Goal: Task Accomplishment & Management: Manage account settings

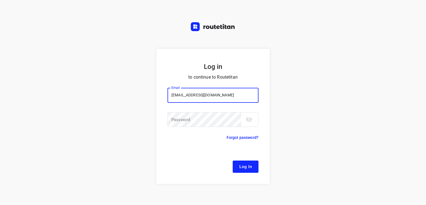
type input "[EMAIL_ADDRESS][DOMAIN_NAME]"
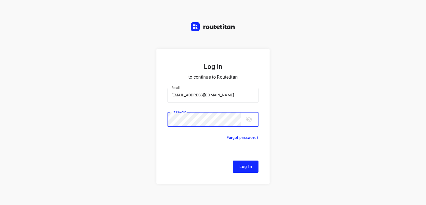
click at [233, 160] on button "Log In" at bounding box center [246, 166] width 26 height 12
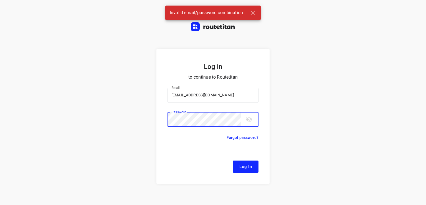
click at [79, 110] on div "Log in to continue to Routetitan Email [EMAIL_ADDRESS][DOMAIN_NAME] Email ​ Pas…" at bounding box center [213, 133] width 426 height 168
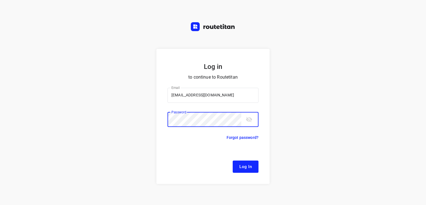
click at [233, 160] on button "Log In" at bounding box center [246, 166] width 26 height 12
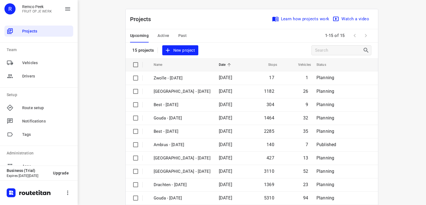
click at [158, 32] on span "Active" at bounding box center [164, 35] width 12 height 7
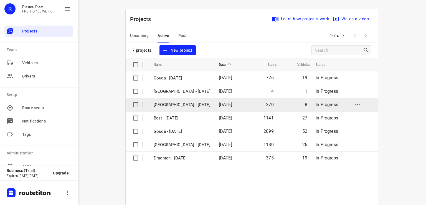
click at [184, 102] on p "[GEOGRAPHIC_DATA] - [DATE]" at bounding box center [182, 104] width 57 height 6
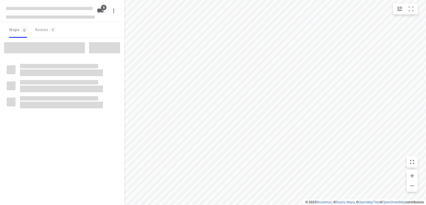
checkbox input "true"
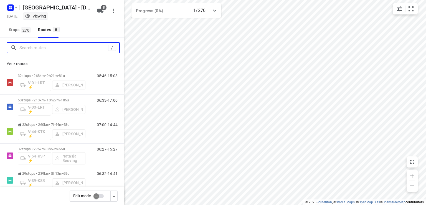
click at [33, 52] on input "Search routes" at bounding box center [63, 48] width 89 height 9
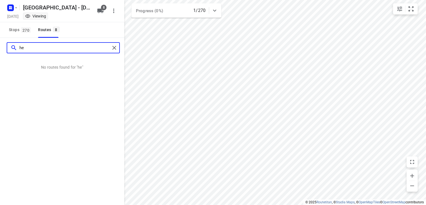
type input "h"
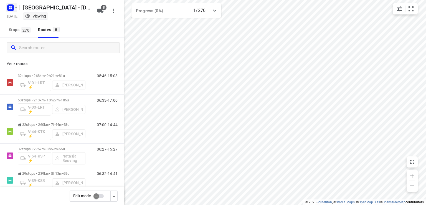
click at [9, 9] on rect "button" at bounding box center [10, 7] width 7 height 7
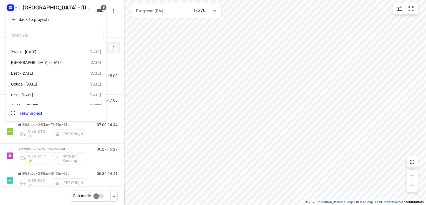
click at [23, 22] on button "Back to projects" at bounding box center [56, 19] width 95 height 9
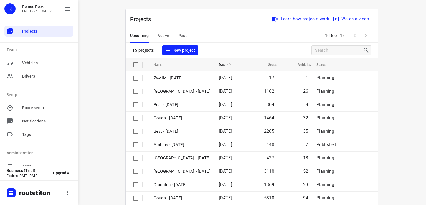
click at [165, 34] on span "Active" at bounding box center [164, 35] width 12 height 7
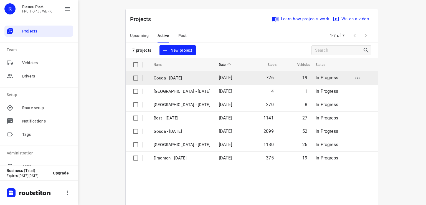
click at [194, 78] on p "Gouda - [DATE]" at bounding box center [182, 78] width 57 height 6
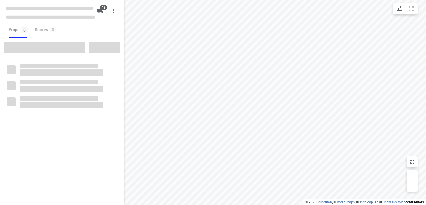
checkbox input "true"
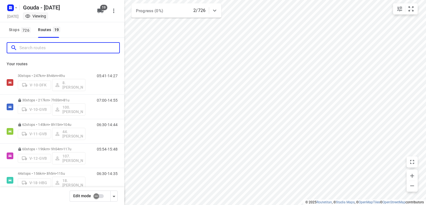
click at [36, 47] on input "Search routes" at bounding box center [69, 48] width 100 height 9
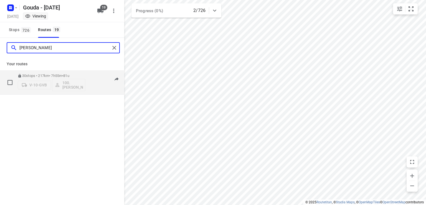
type input "[PERSON_NAME]"
click at [53, 76] on p "30 stops • 217km • 7h55m • 81u" at bounding box center [52, 75] width 68 height 4
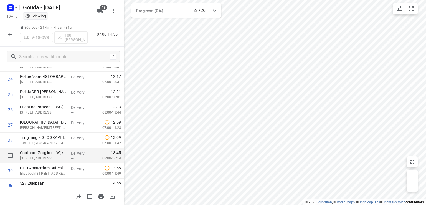
scroll to position [380, 0]
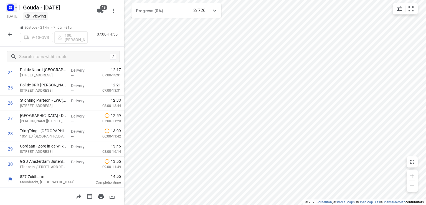
click at [14, 9] on icon "button" at bounding box center [16, 8] width 4 height 4
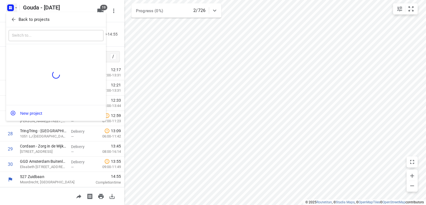
click at [20, 17] on p "Back to projects" at bounding box center [34, 19] width 31 height 6
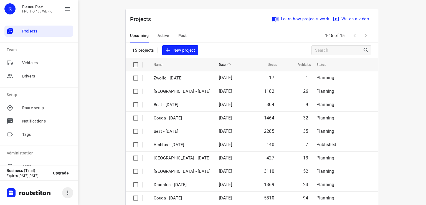
click at [70, 195] on icon "button" at bounding box center [67, 192] width 7 height 7
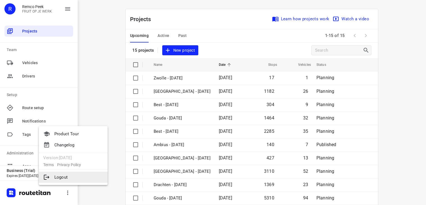
click at [64, 181] on li "Logout" at bounding box center [73, 176] width 69 height 11
